Goal: Task Accomplishment & Management: Complete application form

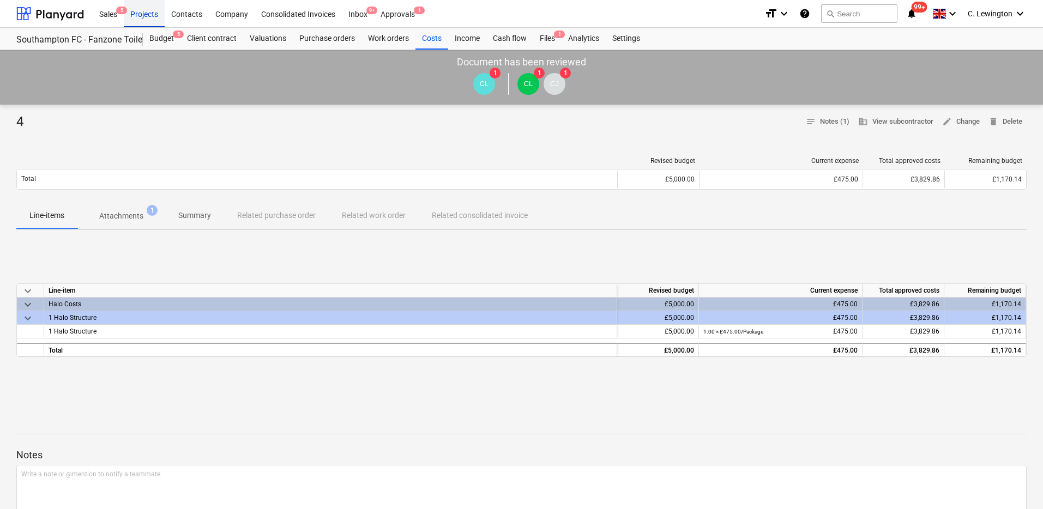
click at [153, 17] on div "Projects" at bounding box center [144, 13] width 41 height 28
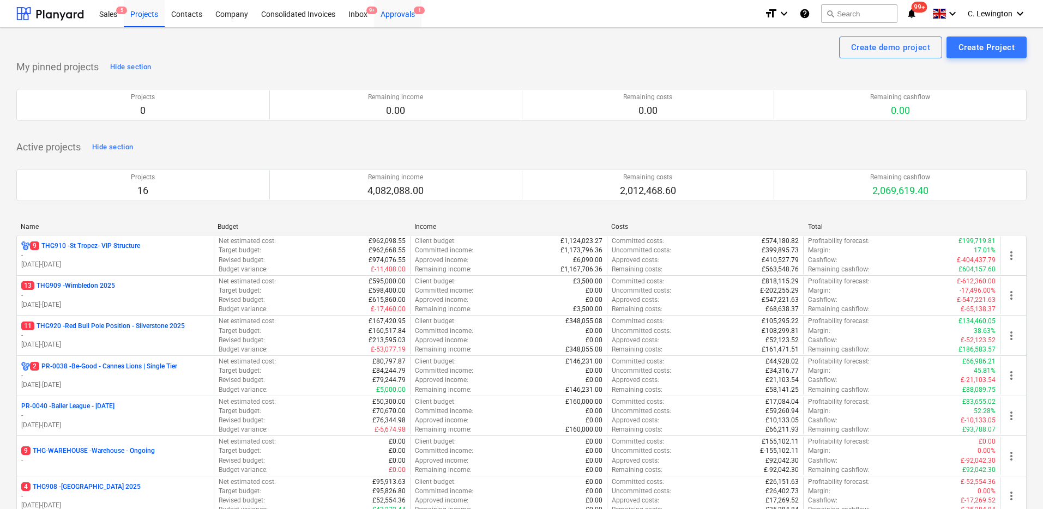
click at [392, 8] on div "Approvals 1" at bounding box center [397, 13] width 47 height 28
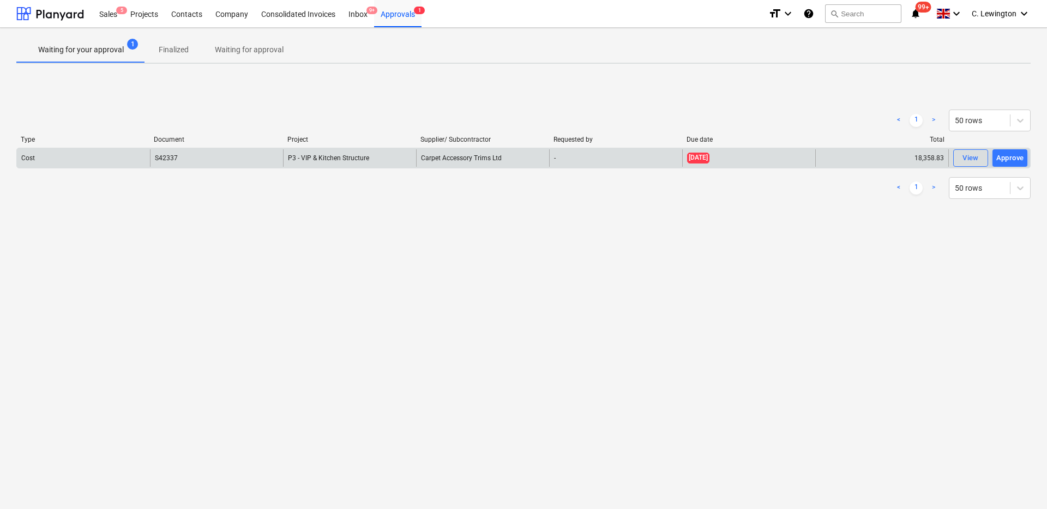
click at [399, 159] on div "P3 - VIP & Kitchen Structure" at bounding box center [349, 157] width 133 height 17
click at [961, 159] on span "View" at bounding box center [971, 158] width 24 height 13
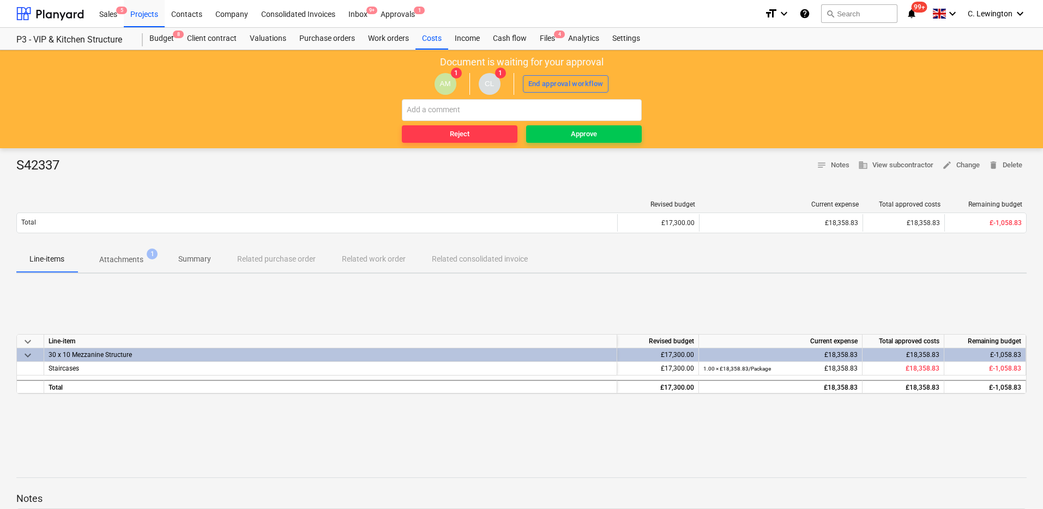
click at [116, 259] on p "Attachments" at bounding box center [121, 259] width 44 height 11
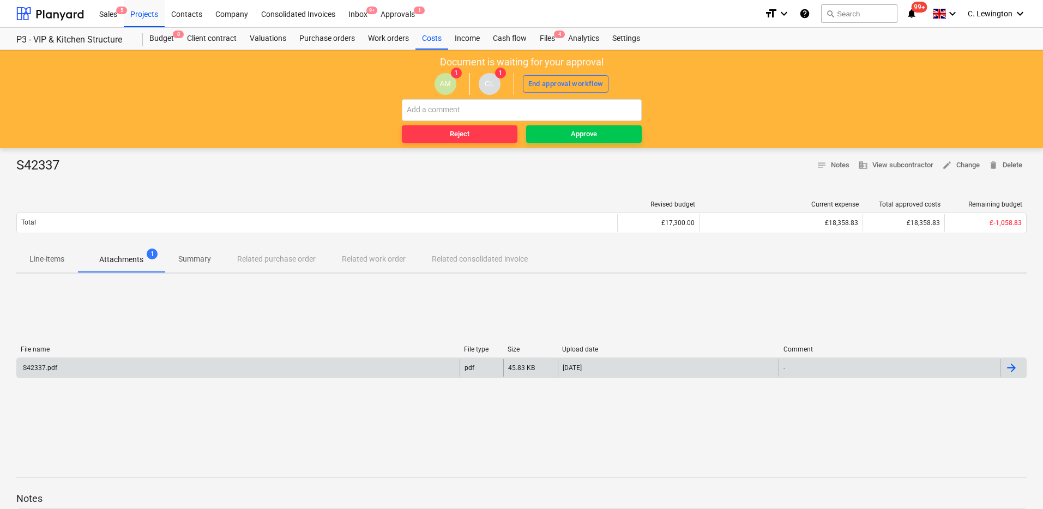
click at [198, 371] on div "S42337.pdf" at bounding box center [238, 367] width 443 height 17
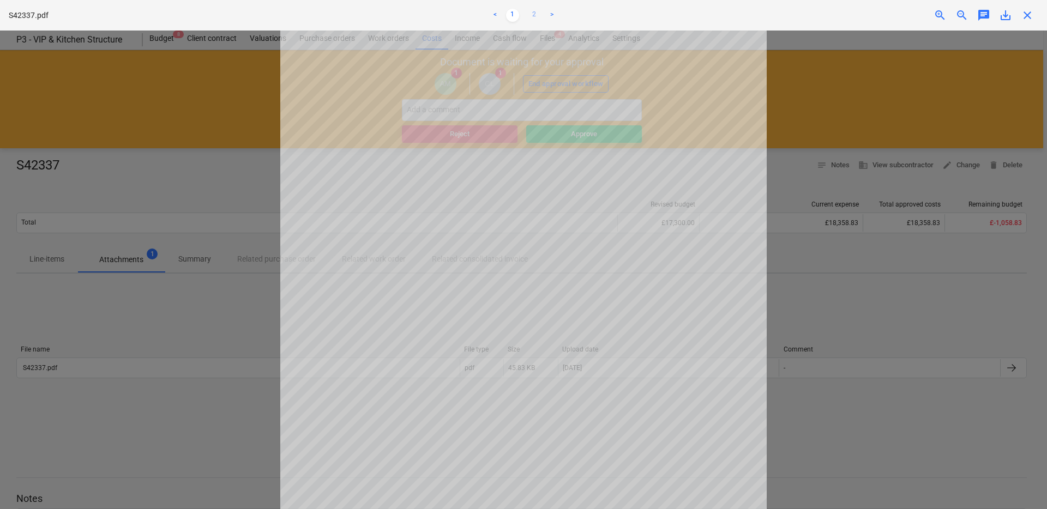
click at [538, 17] on link "2" at bounding box center [534, 15] width 13 height 13
click at [505, 17] on ul "< 1 2 >" at bounding box center [523, 15] width 343 height 13
click at [513, 13] on link "1" at bounding box center [512, 15] width 13 height 13
click at [1028, 14] on span "close" at bounding box center [1027, 15] width 13 height 13
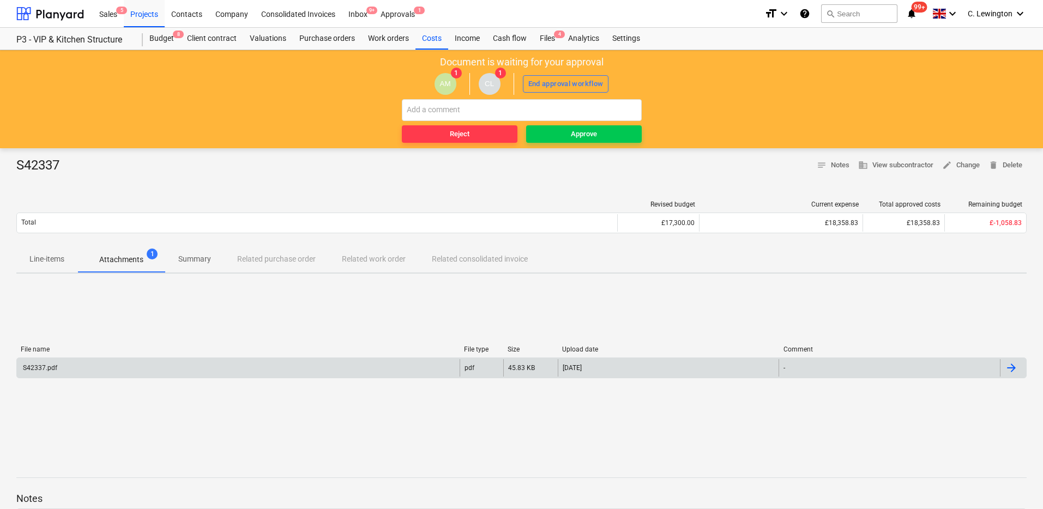
click at [356, 369] on div "S42337.pdf" at bounding box center [238, 367] width 443 height 17
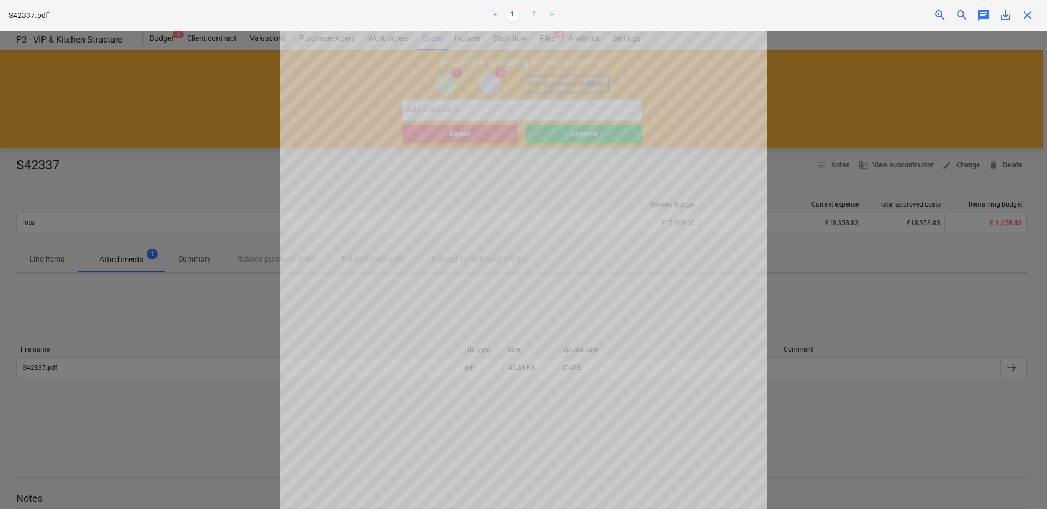
click at [1027, 19] on span "close" at bounding box center [1027, 15] width 13 height 13
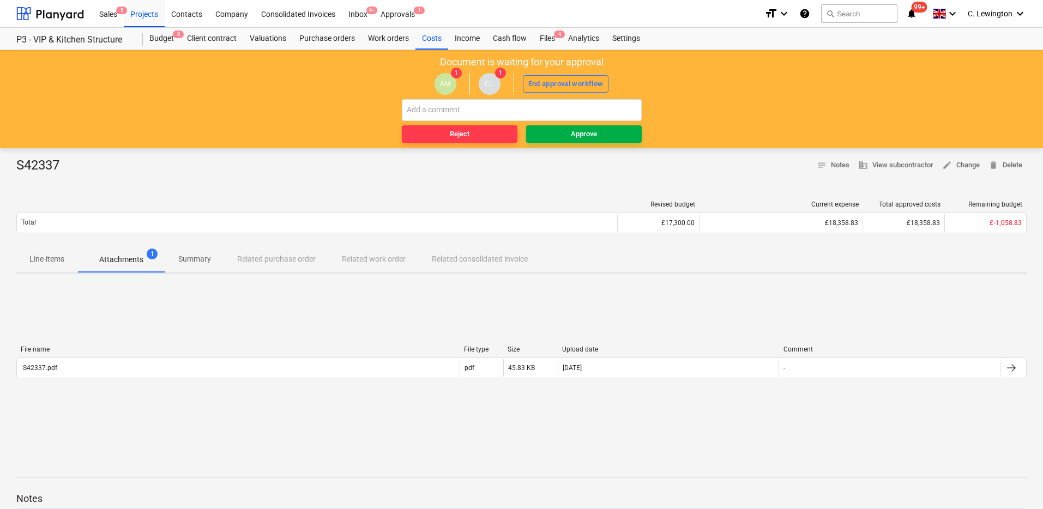
click at [607, 134] on span "Approve" at bounding box center [584, 134] width 107 height 13
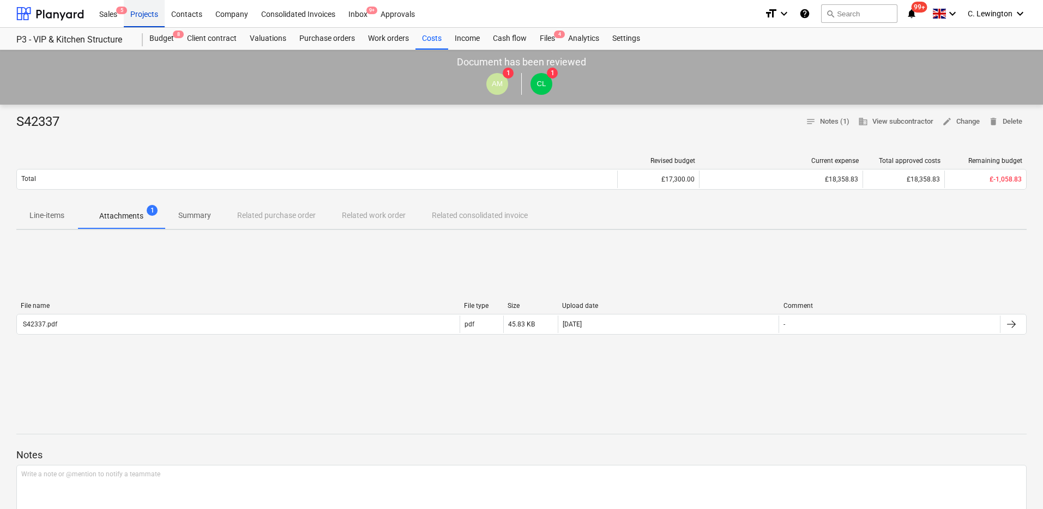
click at [137, 19] on div "Projects" at bounding box center [144, 13] width 41 height 28
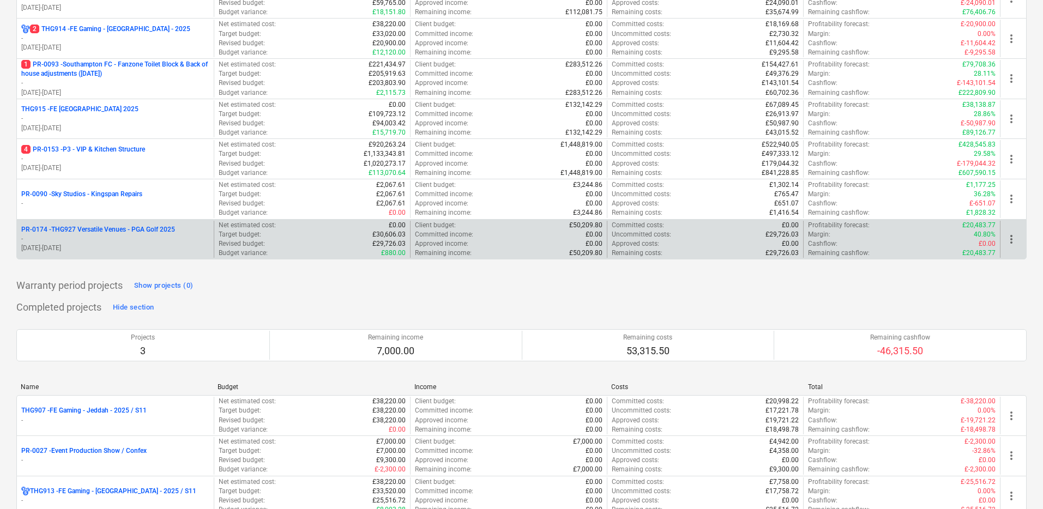
scroll to position [616, 0]
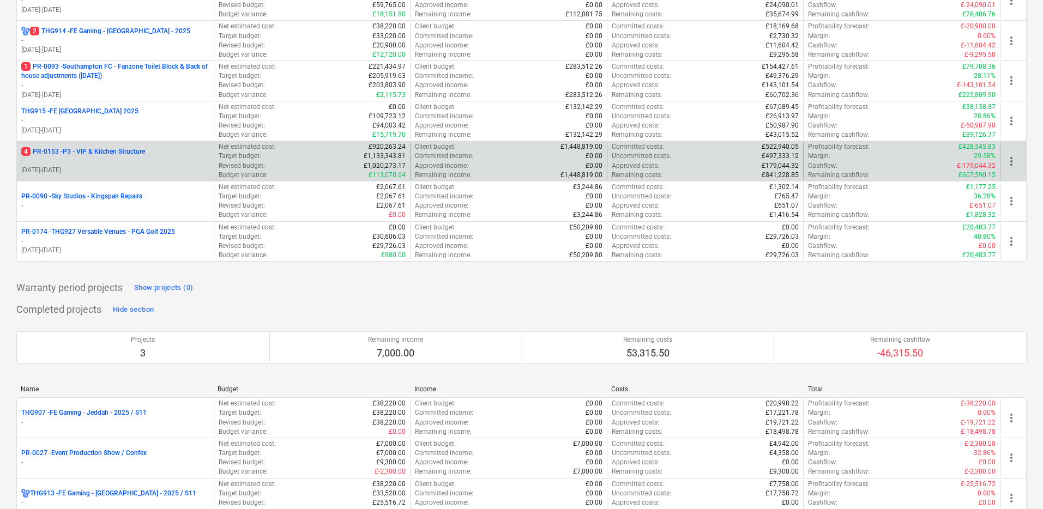
click at [153, 157] on p "-" at bounding box center [115, 161] width 188 height 9
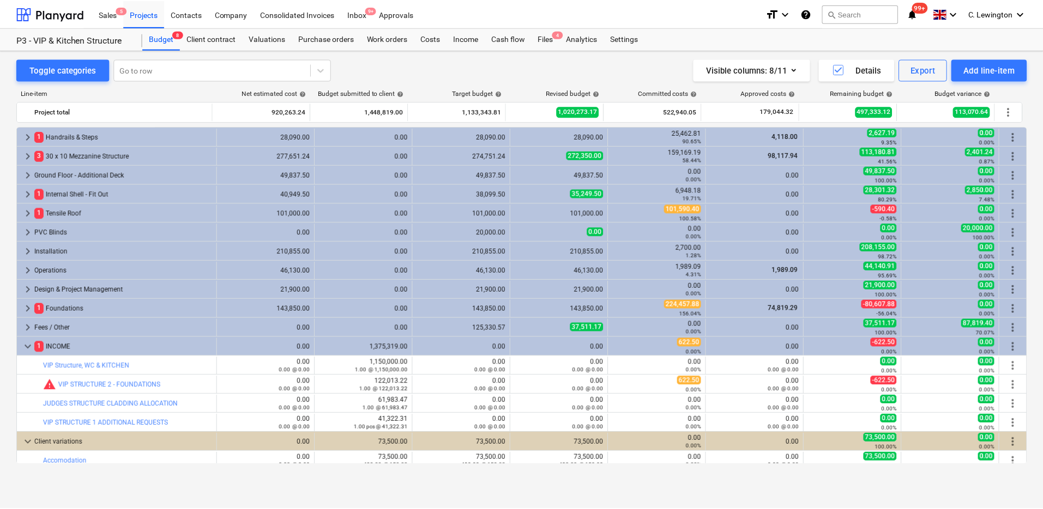
scroll to position [6, 0]
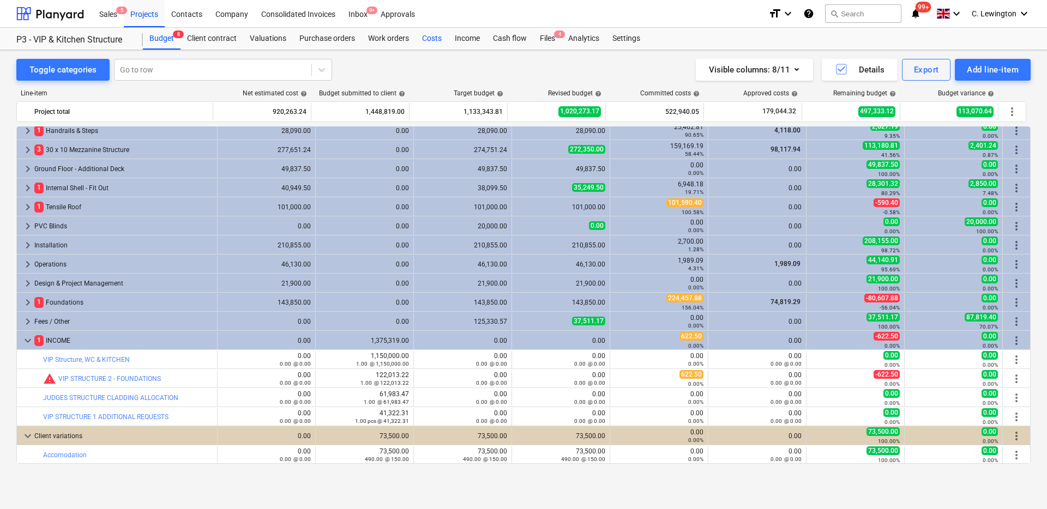
click at [430, 39] on div "Costs" at bounding box center [432, 39] width 33 height 22
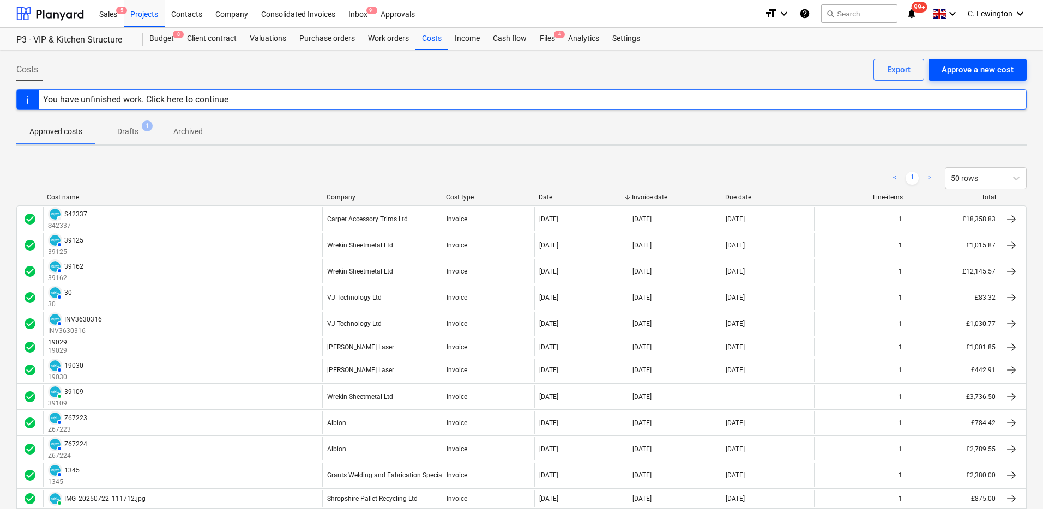
click at [943, 77] on button "Approve a new cost" at bounding box center [978, 70] width 98 height 22
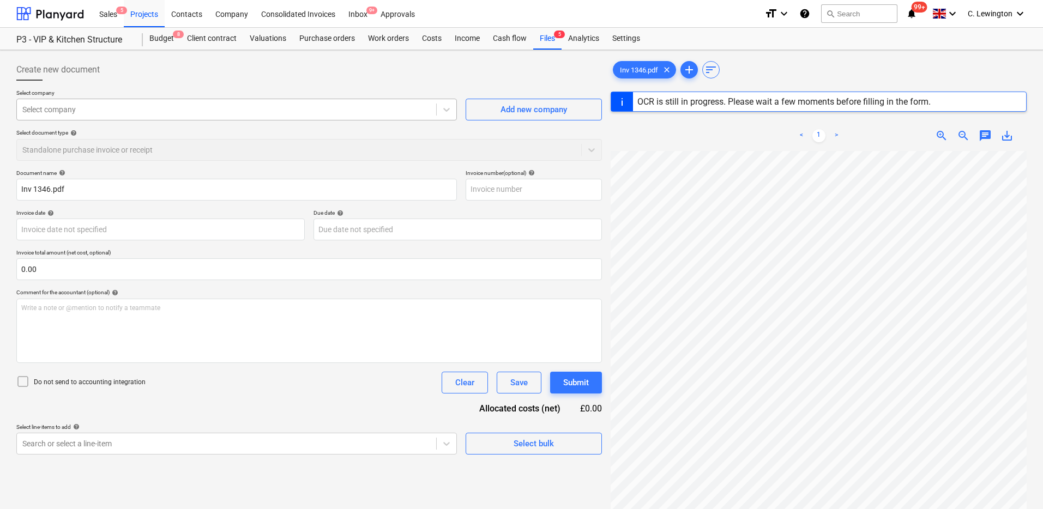
type input "1346"
type input "[DATE]"
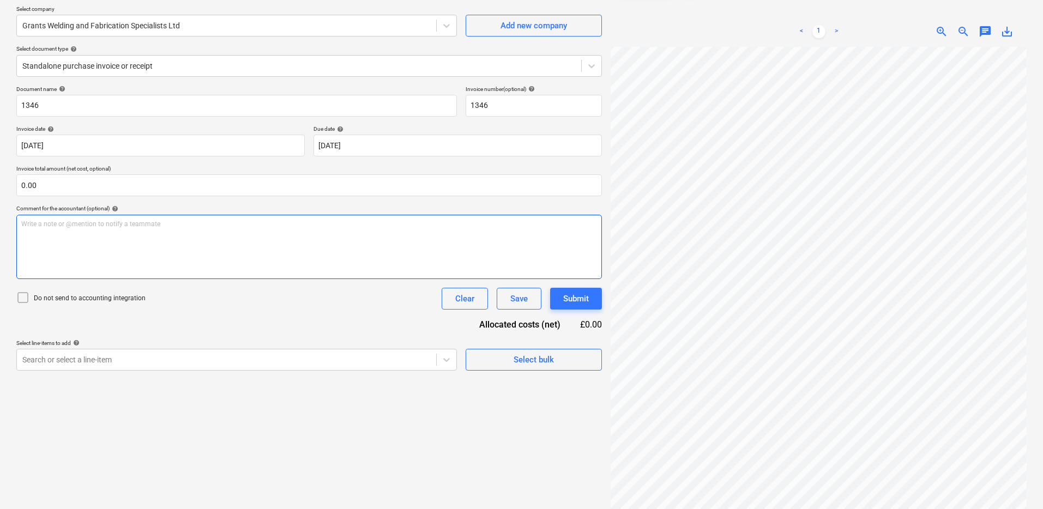
scroll to position [86, 91]
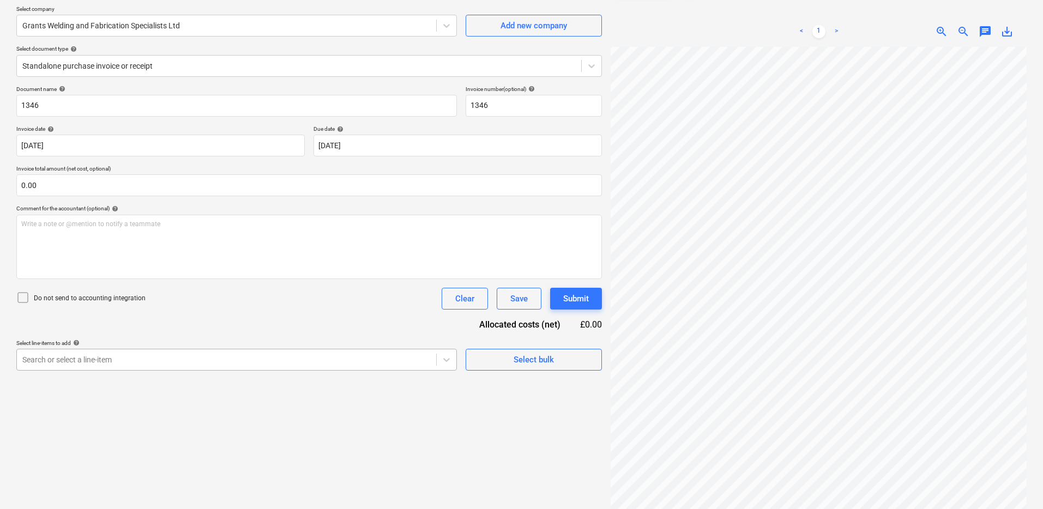
click at [242, 364] on body "Sales 5 Projects Contacts Company Consolidated Invoices Inbox 9+ Approvals form…" at bounding box center [521, 170] width 1043 height 509
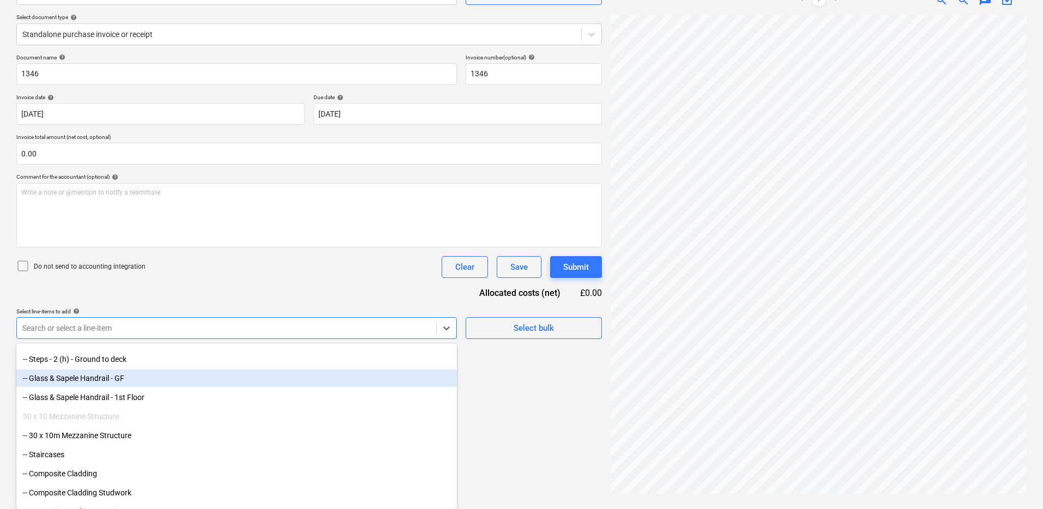
scroll to position [73, 0]
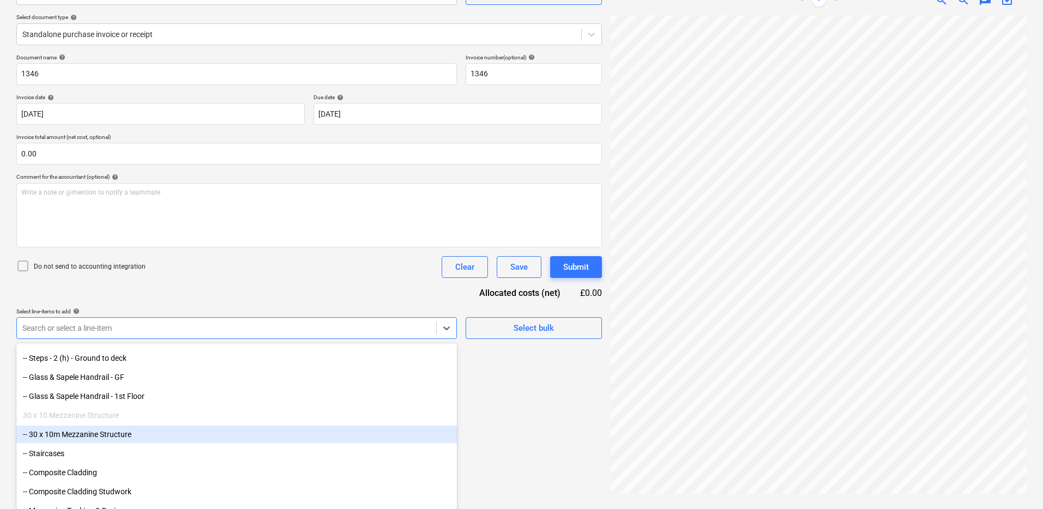
click at [130, 432] on div "-- 30 x 10m Mezzanine Structure" at bounding box center [236, 434] width 441 height 17
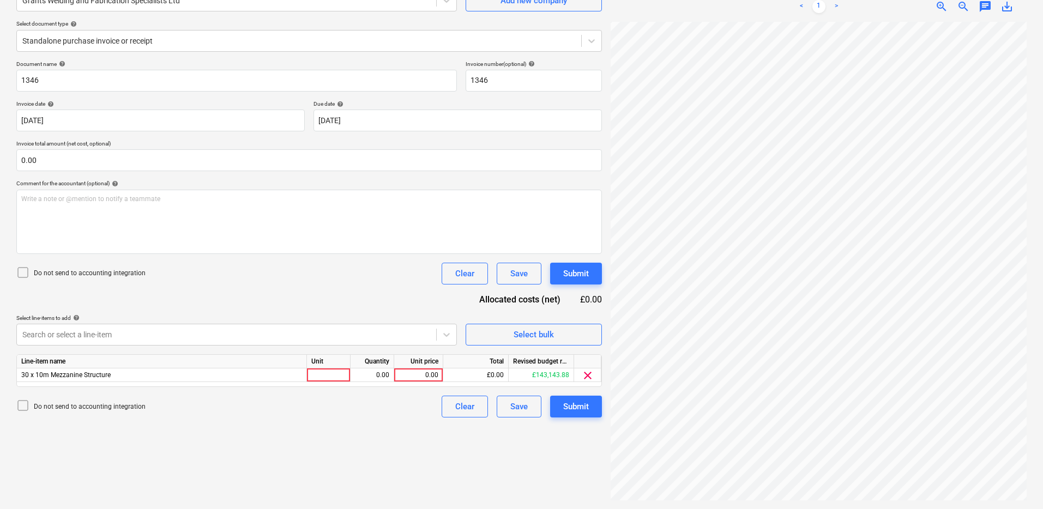
click at [503, 476] on div "Create new document Select company Grants Welding and Fabrication Specialists L…" at bounding box center [309, 224] width 594 height 559
click at [329, 370] on div at bounding box center [329, 376] width 44 height 14
type input "Package"
type input "1500"
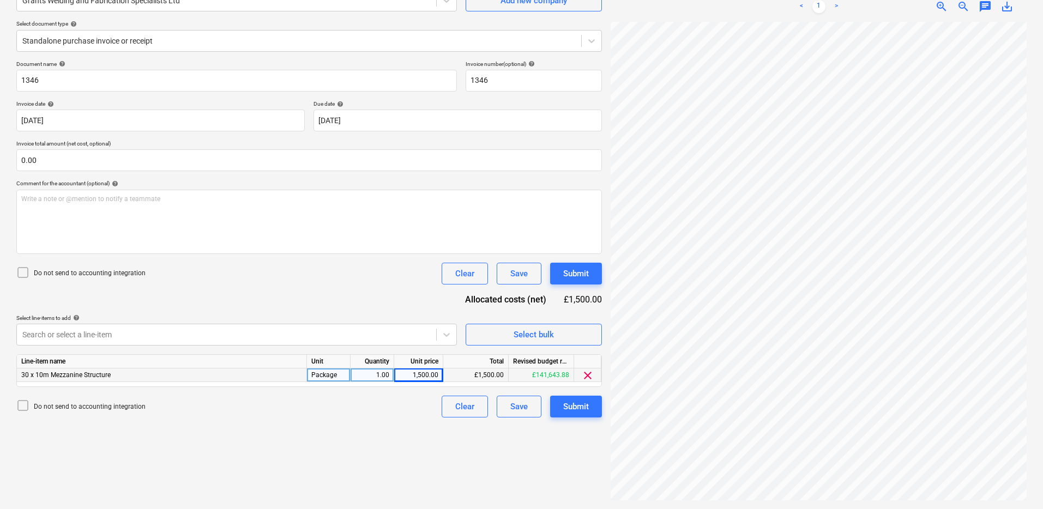
click at [336, 441] on div "Create new document Select company Grants Welding and Fabrication Specialists L…" at bounding box center [309, 224] width 594 height 559
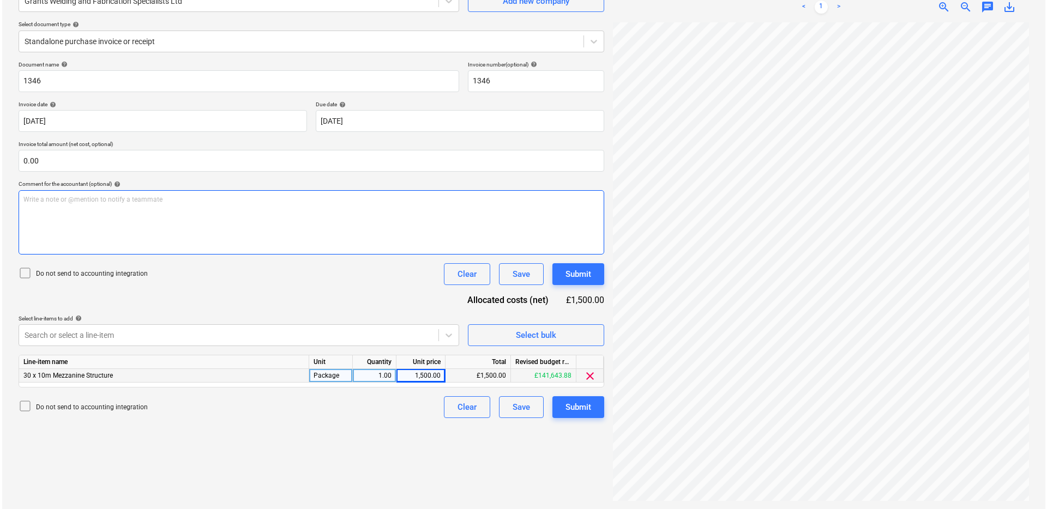
scroll to position [86, 0]
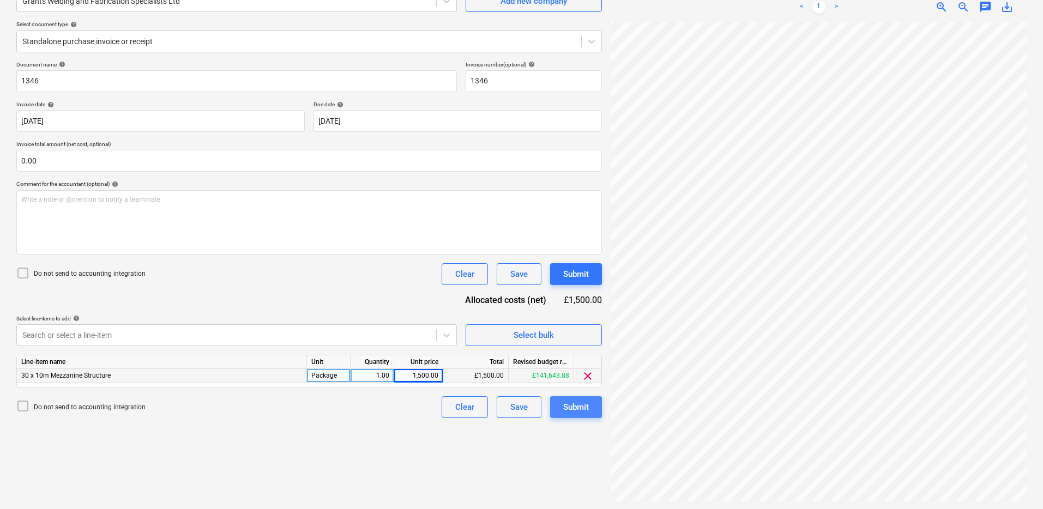
click at [585, 410] on div "Submit" at bounding box center [576, 407] width 26 height 14
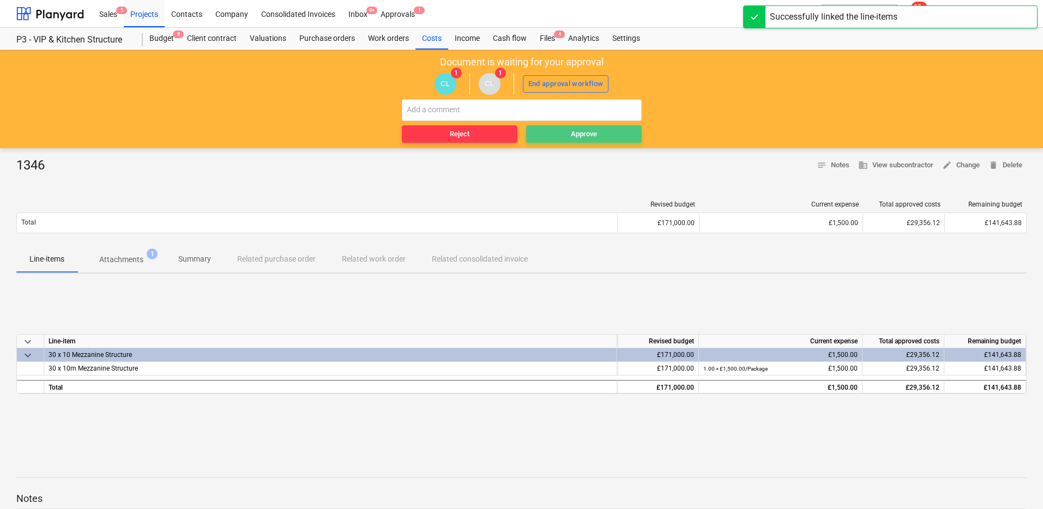
click at [590, 133] on div "Approve" at bounding box center [584, 134] width 26 height 13
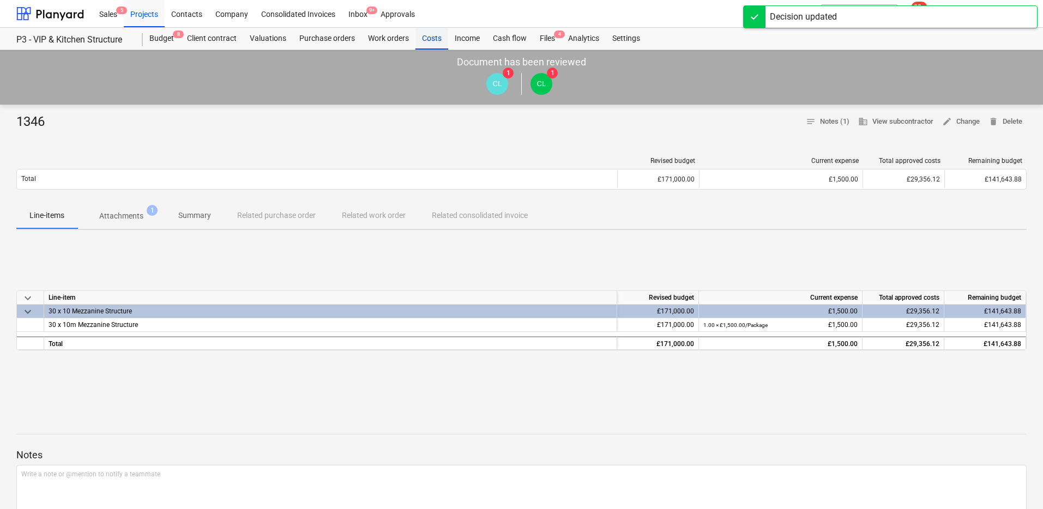
click at [423, 41] on div "Costs" at bounding box center [432, 39] width 33 height 22
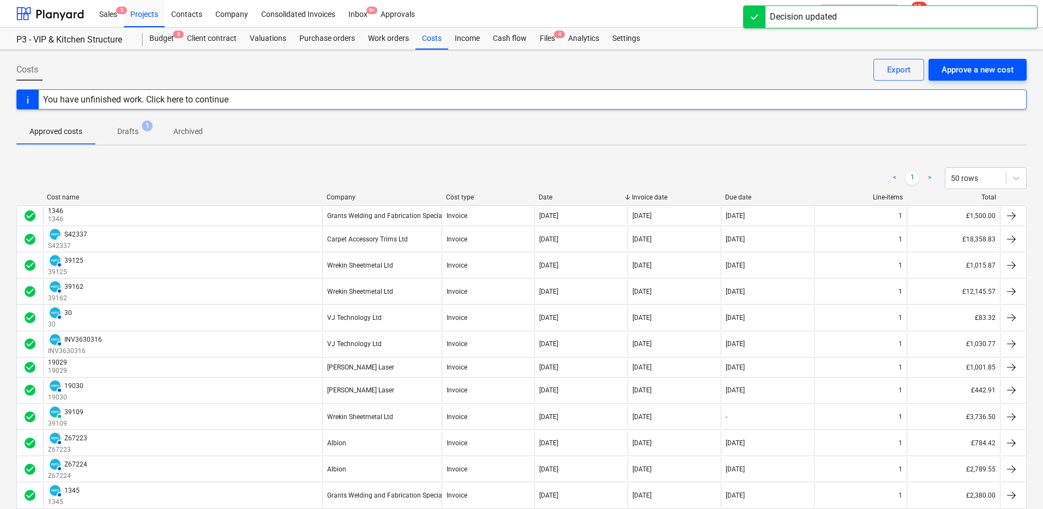
click at [967, 69] on div "Approve a new cost" at bounding box center [978, 70] width 72 height 14
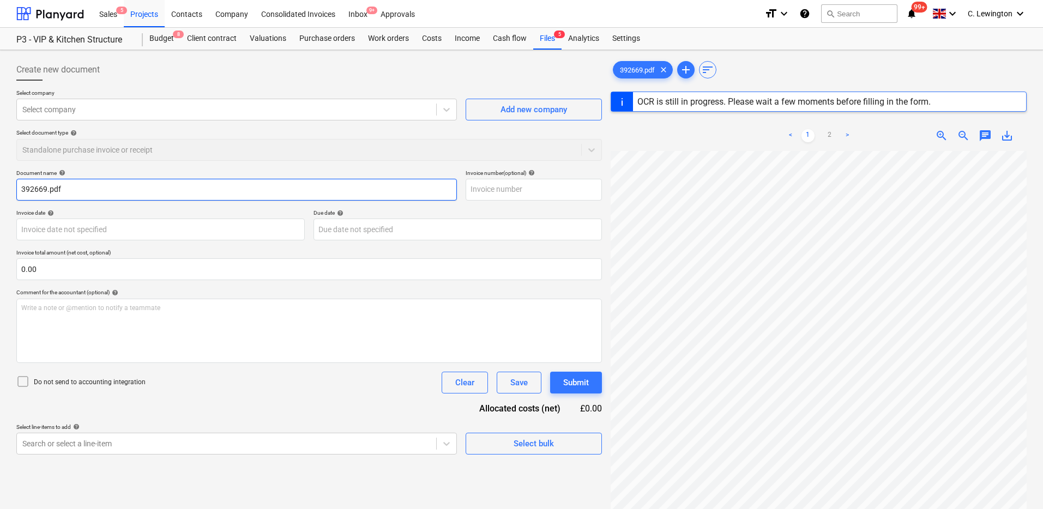
type input "392669"
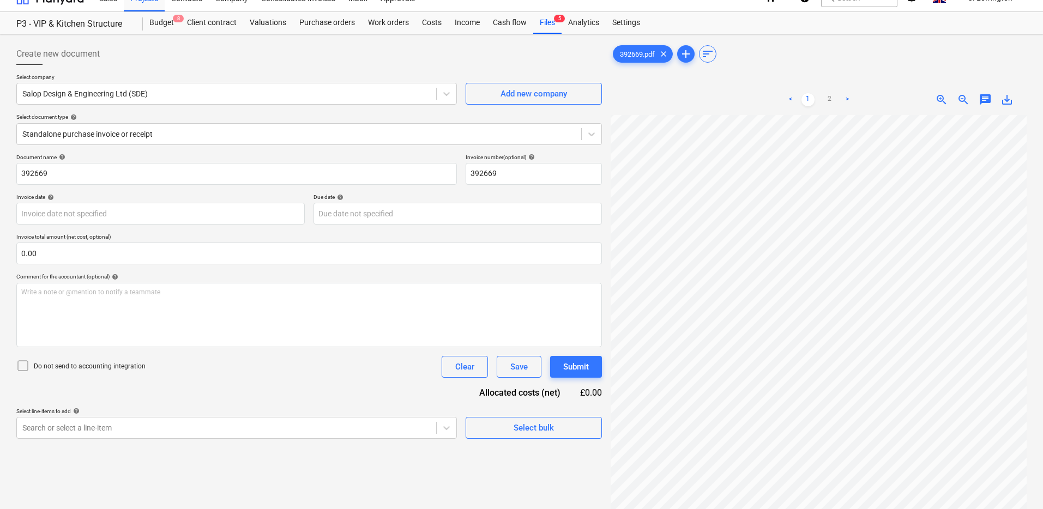
scroll to position [0, 62]
click at [240, 208] on body "Sales 5 Projects Contacts Company Consolidated Invoices Inbox 9+ Approvals form…" at bounding box center [521, 238] width 1043 height 509
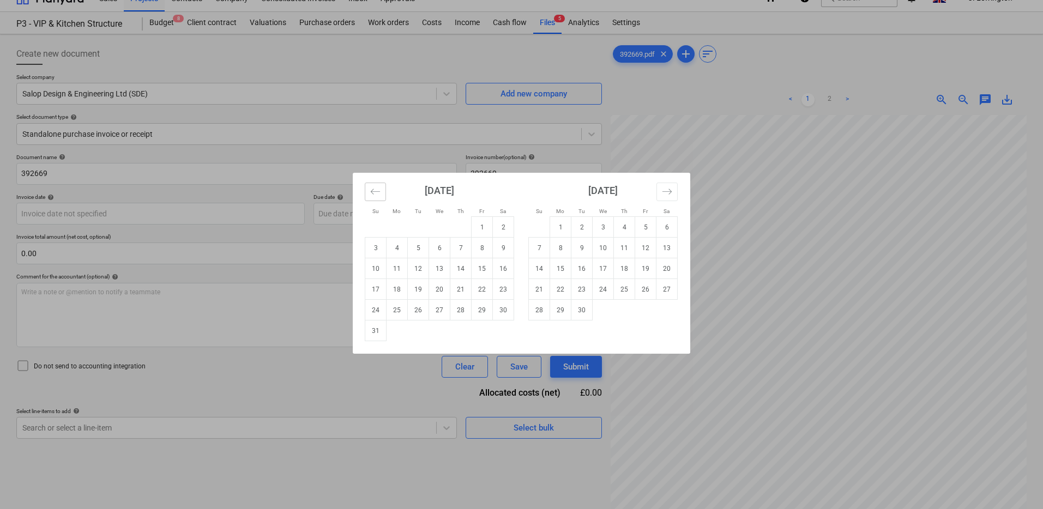
click at [382, 197] on button "Move backward to switch to the previous month." at bounding box center [375, 192] width 21 height 19
click at [457, 291] on td "24" at bounding box center [460, 289] width 21 height 21
type input "[DATE]"
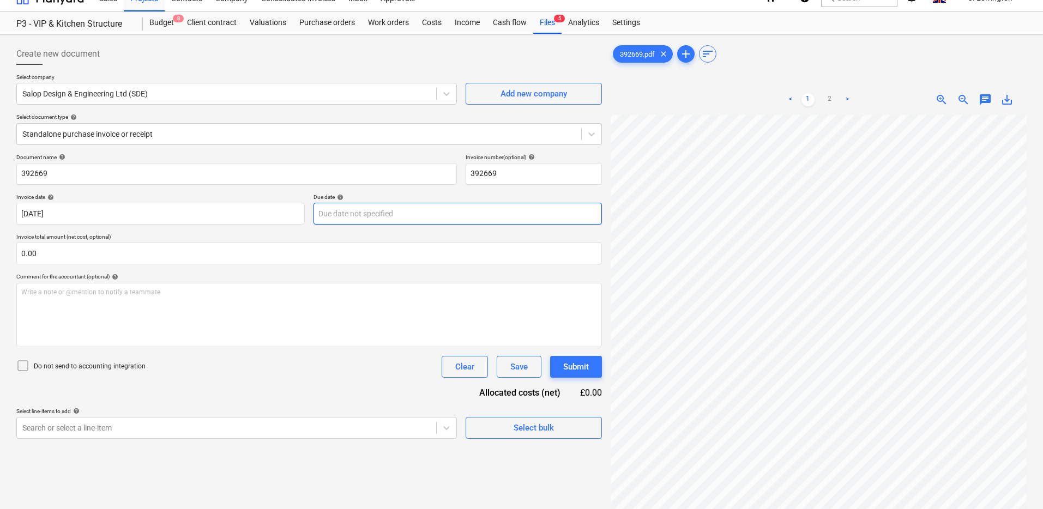
click at [412, 219] on body "Sales 5 Projects Contacts Company Consolidated Invoices Inbox 9+ Approvals form…" at bounding box center [521, 238] width 1043 height 509
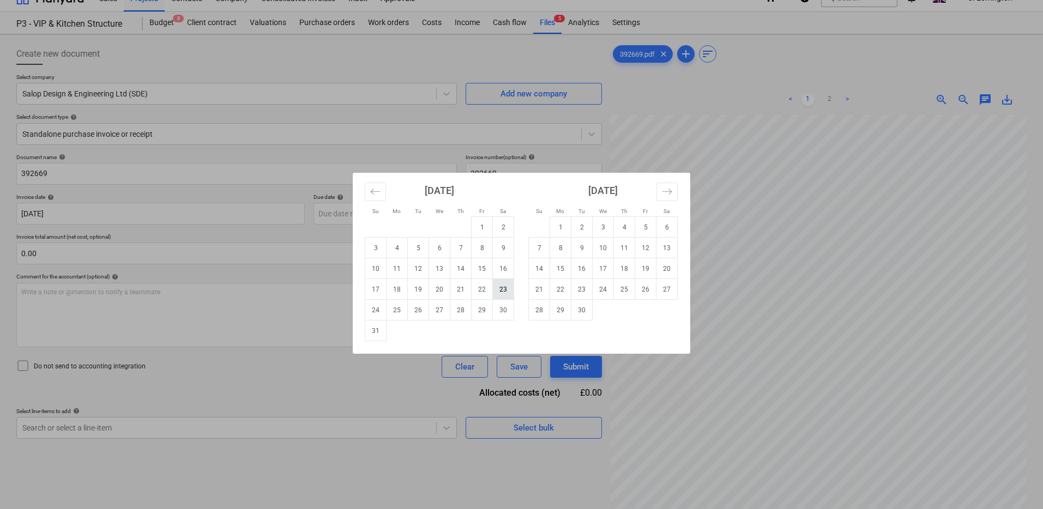
click at [503, 290] on td "23" at bounding box center [503, 289] width 21 height 21
type input "[DATE]"
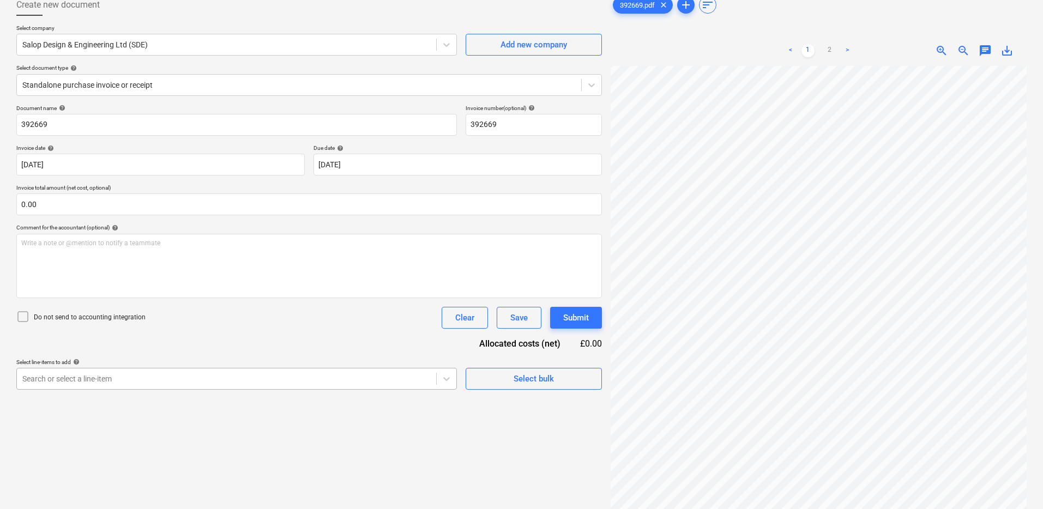
click at [383, 389] on body "Sales 5 Projects Contacts Company Consolidated Invoices Inbox 9+ Approvals form…" at bounding box center [521, 189] width 1043 height 509
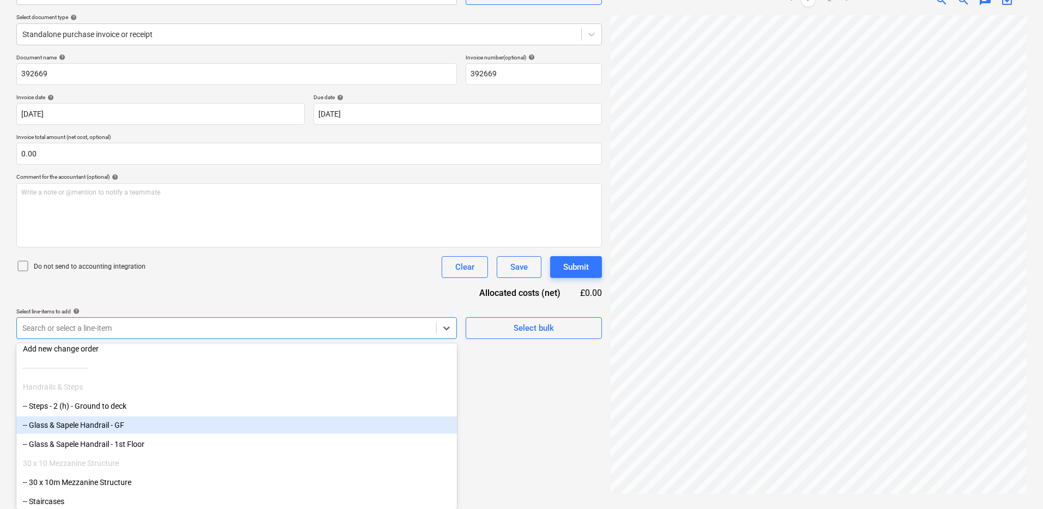
scroll to position [32, 0]
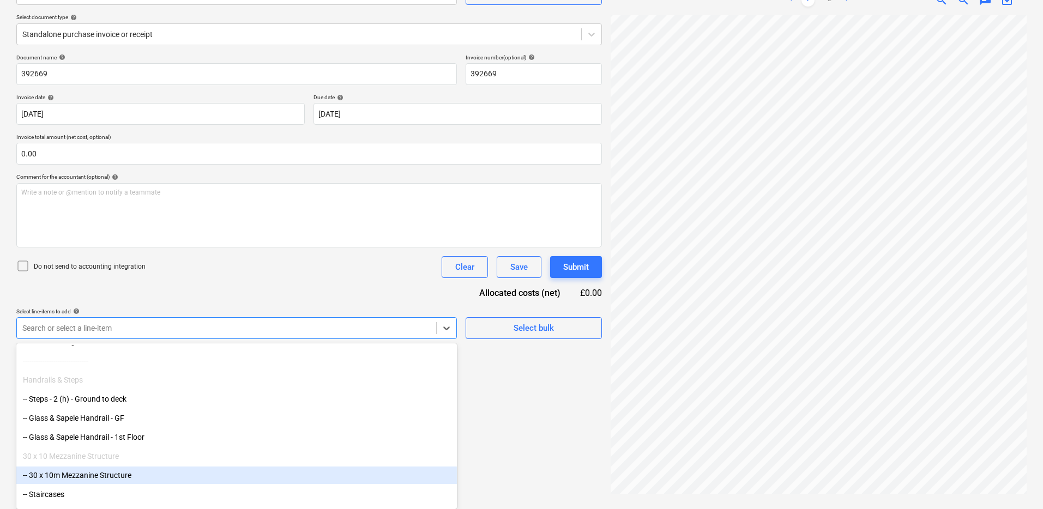
click at [161, 471] on div "-- 30 x 10m Mezzanine Structure" at bounding box center [236, 475] width 441 height 17
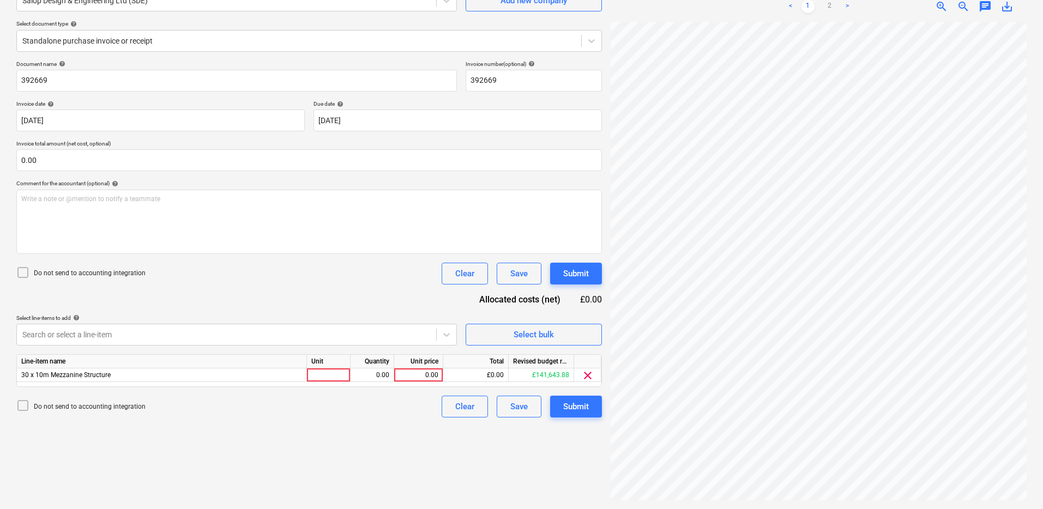
click at [309, 292] on div "Document name help 392669 Invoice number (optional) help 392669 Invoice date he…" at bounding box center [309, 239] width 586 height 357
click at [318, 369] on div at bounding box center [329, 376] width 44 height 14
type input "Package"
click at [363, 369] on div "0.00" at bounding box center [372, 376] width 34 height 14
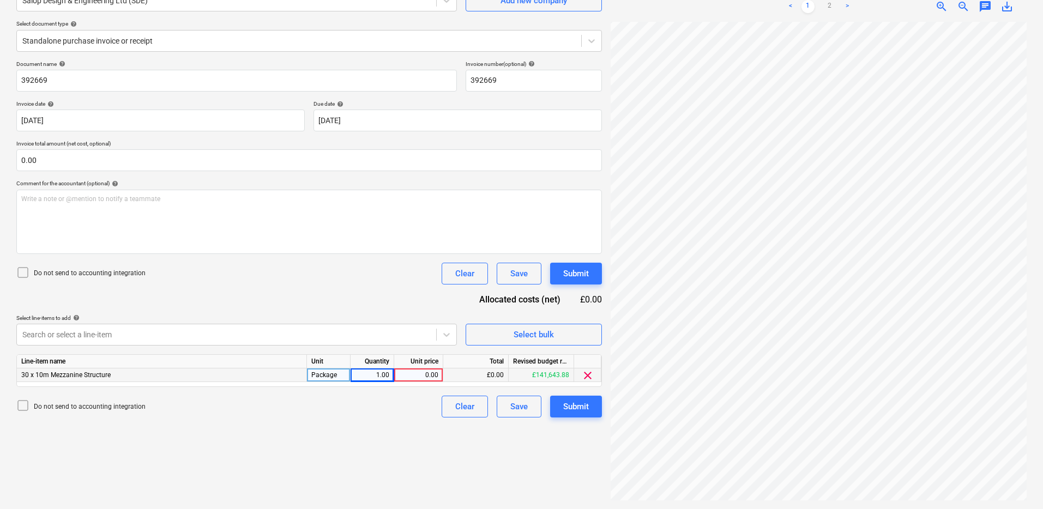
click at [423, 373] on div "0.00" at bounding box center [419, 376] width 40 height 14
type input "10740.51"
click at [387, 452] on div "Create new document Select company Salop Design & Engineering Ltd (SDE) Add new…" at bounding box center [309, 224] width 594 height 559
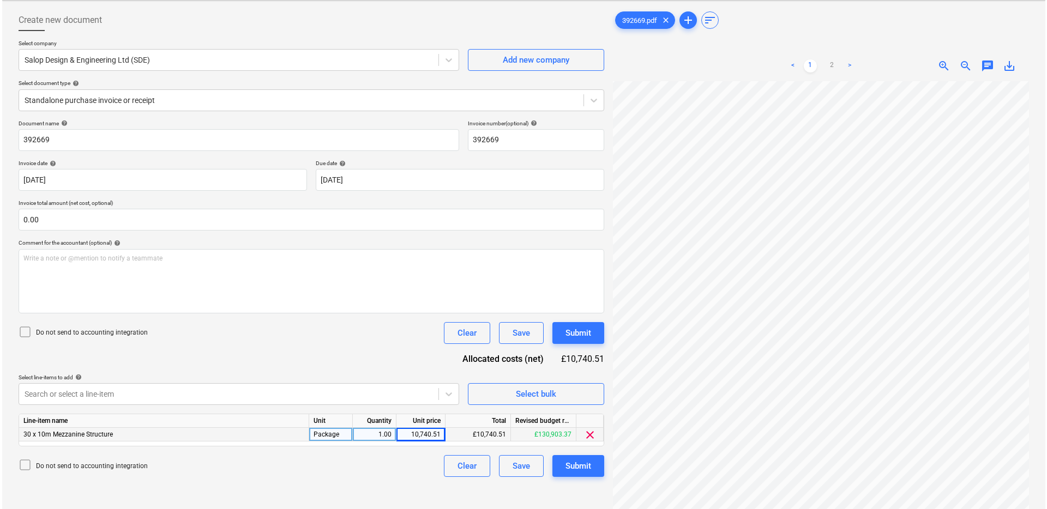
scroll to position [55, 0]
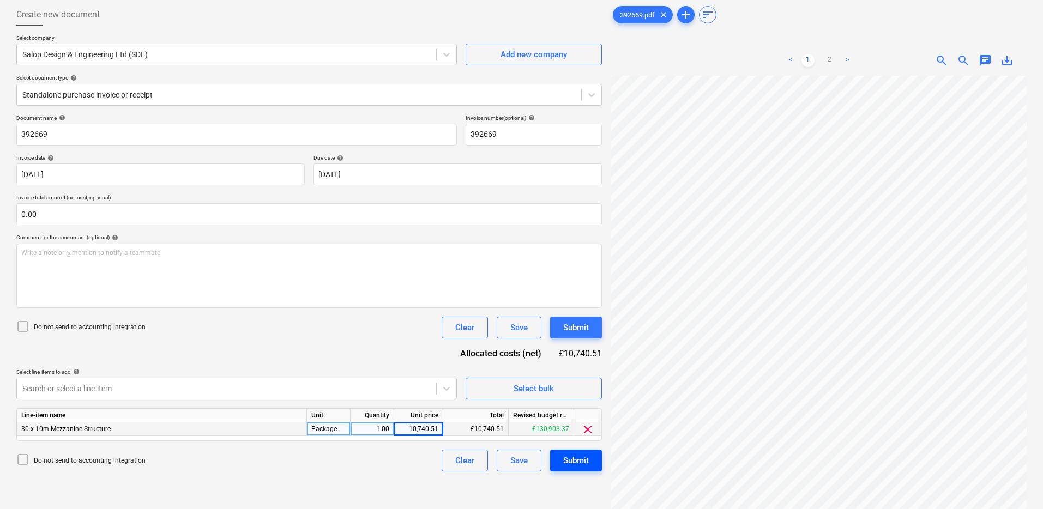
click at [579, 461] on div "Submit" at bounding box center [576, 461] width 26 height 14
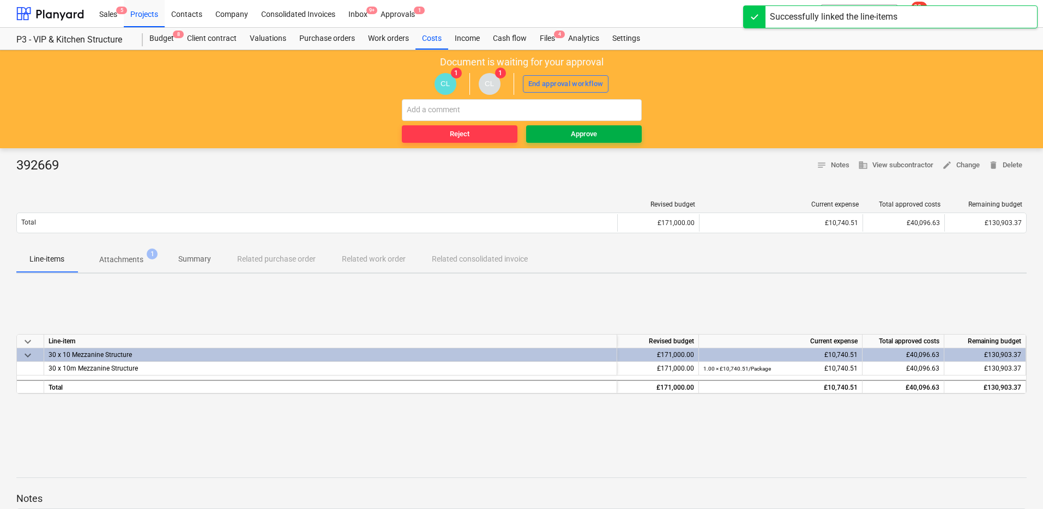
click at [585, 141] on button "Approve" at bounding box center [584, 133] width 116 height 17
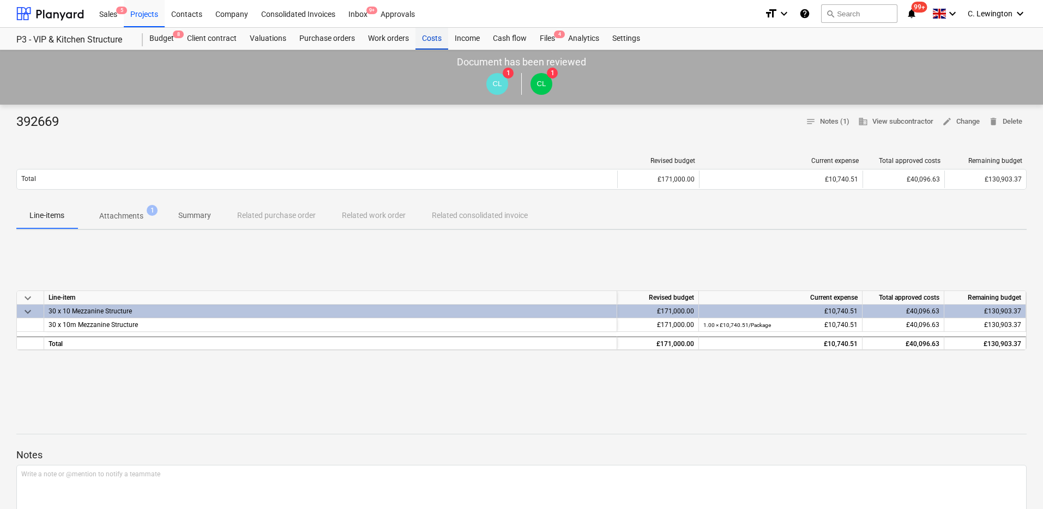
click at [435, 41] on div "Costs" at bounding box center [432, 39] width 33 height 22
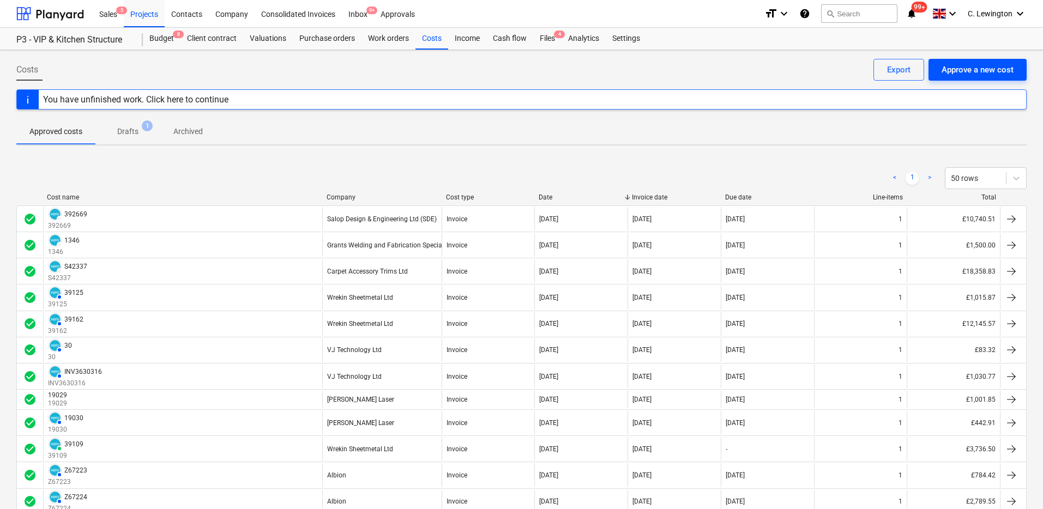
click at [979, 67] on div "Approve a new cost" at bounding box center [978, 70] width 72 height 14
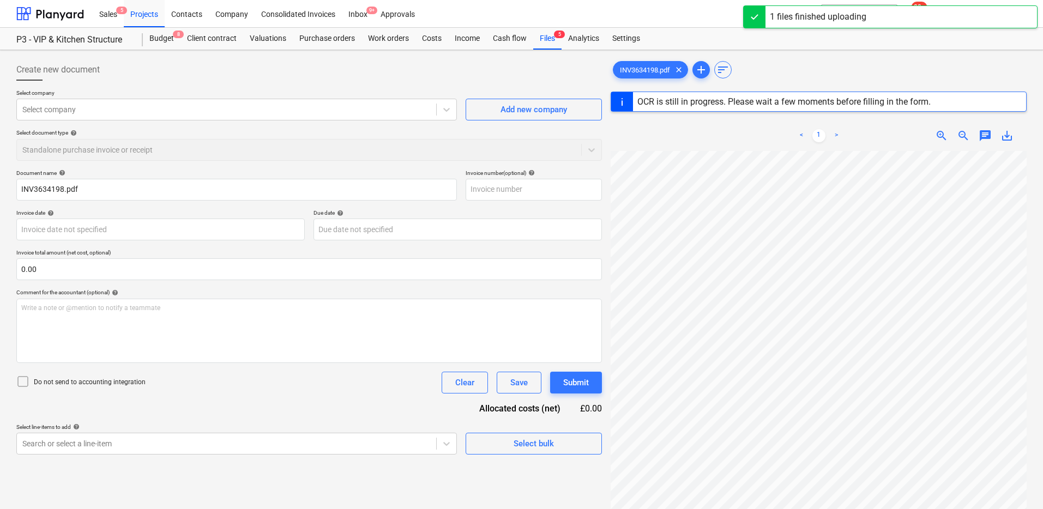
scroll to position [111, 0]
type input "INV3634198"
type input "[DATE]"
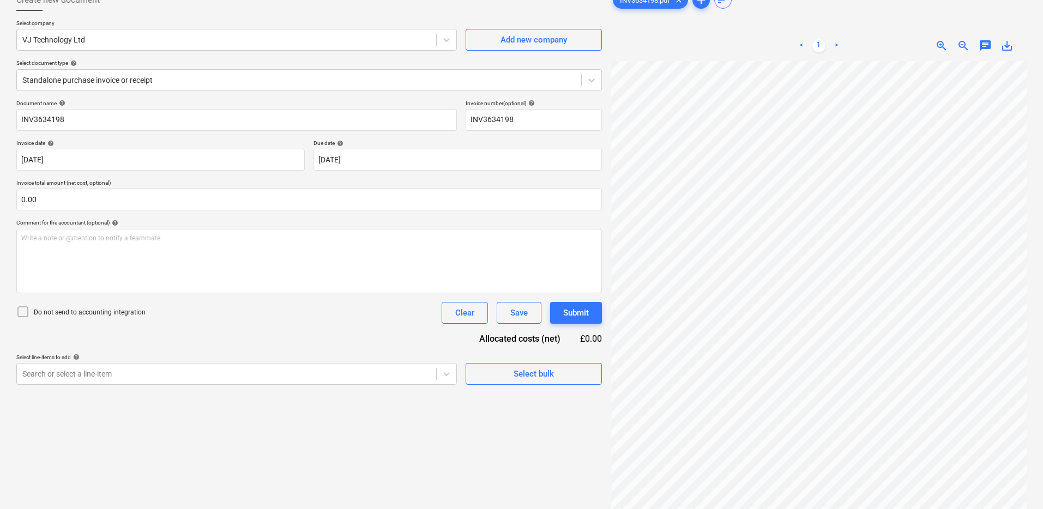
scroll to position [109, 0]
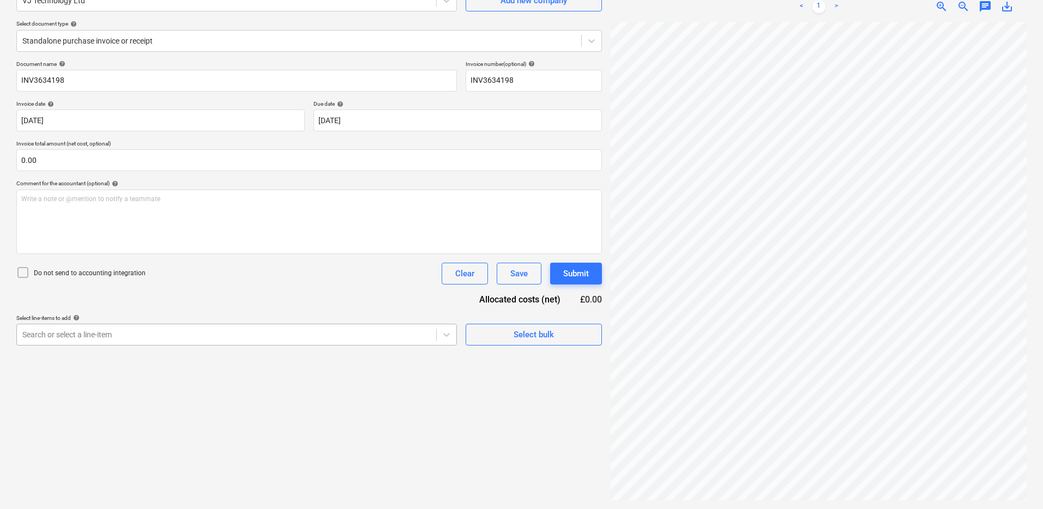
click at [375, 336] on div "Search or select a line-item" at bounding box center [236, 335] width 441 height 22
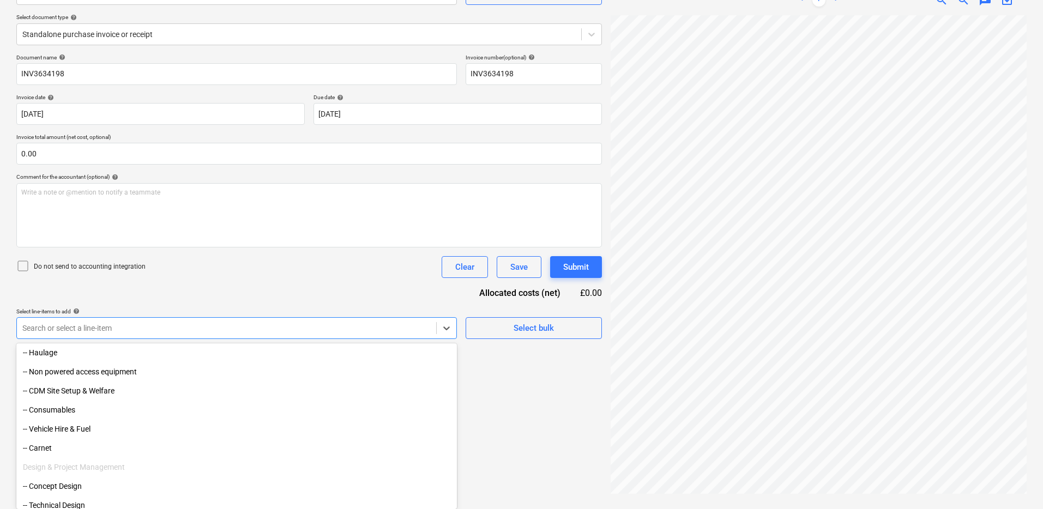
scroll to position [976, 0]
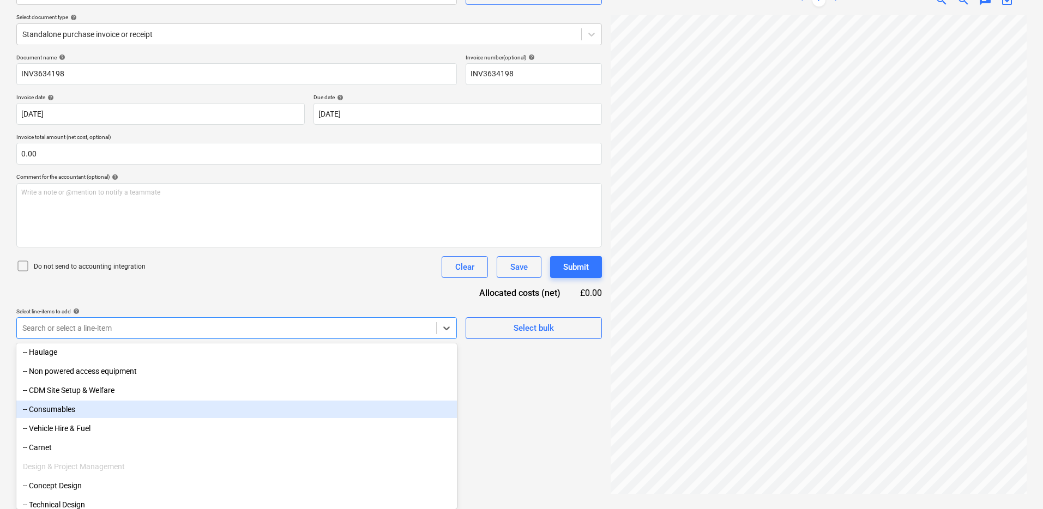
click at [229, 416] on div "-- Consumables" at bounding box center [236, 409] width 441 height 17
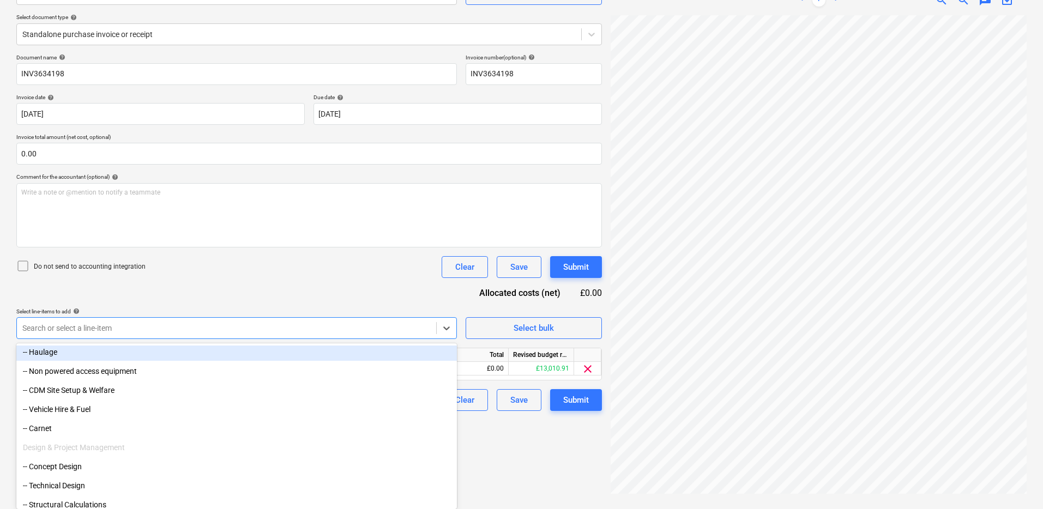
click at [281, 277] on div "Do not send to accounting integration Clear Save Submit" at bounding box center [309, 267] width 586 height 22
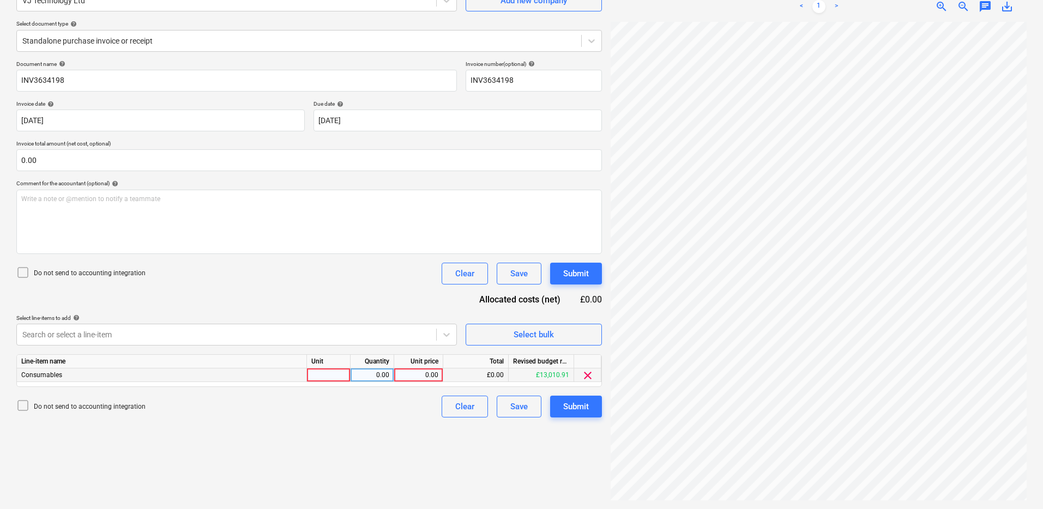
click at [325, 377] on div at bounding box center [329, 376] width 44 height 14
type input "Package"
click at [417, 377] on div "0.00" at bounding box center [419, 376] width 40 height 14
type input "99.39"
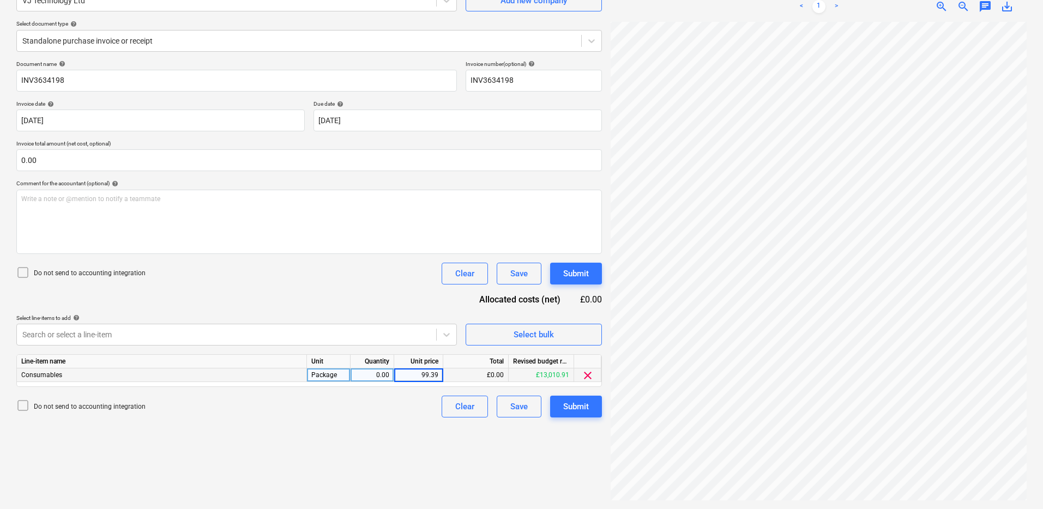
click at [299, 279] on div "Do not send to accounting integration Clear Save Submit" at bounding box center [309, 274] width 586 height 22
click at [371, 371] on div "0.00" at bounding box center [372, 376] width 34 height 14
type input "1"
click at [365, 404] on div "Do not send to accounting integration Clear Save Submit" at bounding box center [309, 407] width 586 height 22
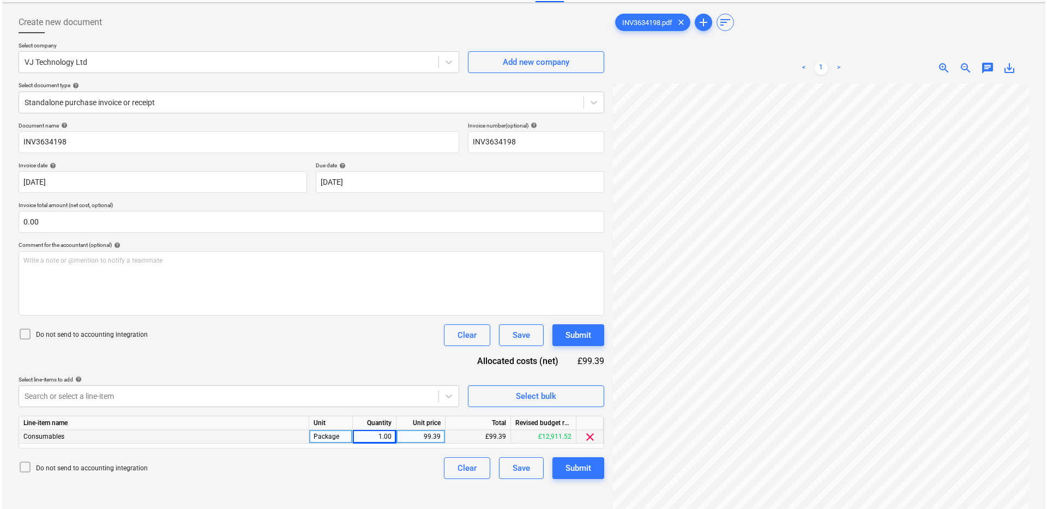
scroll to position [51, 0]
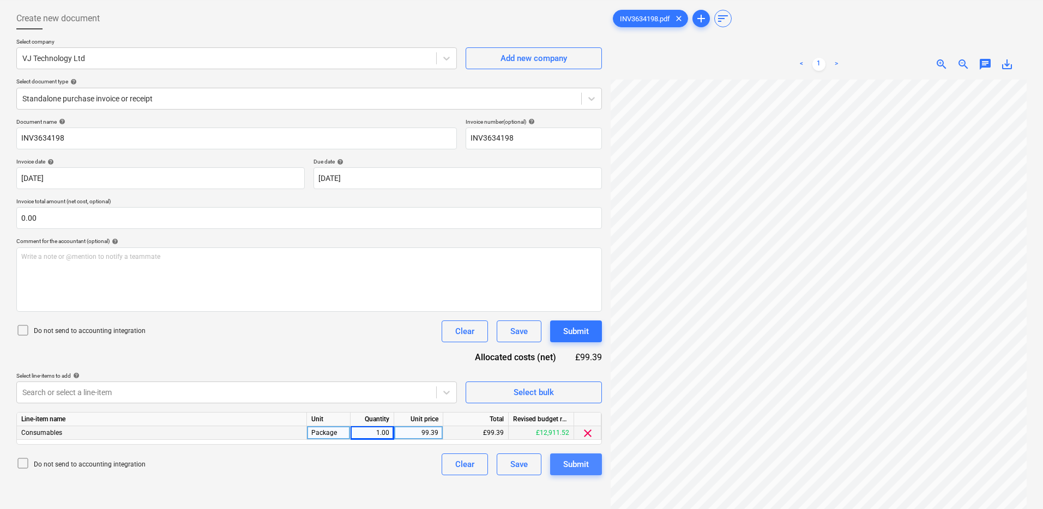
click at [577, 467] on div "Submit" at bounding box center [576, 465] width 26 height 14
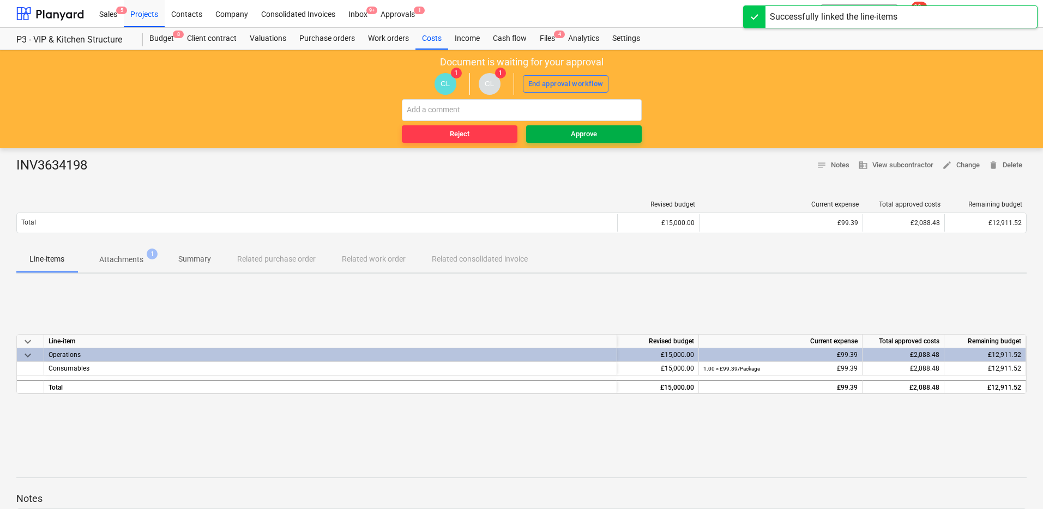
click at [575, 134] on div "Approve" at bounding box center [584, 134] width 26 height 13
